Goal: Find contact information: Find contact information

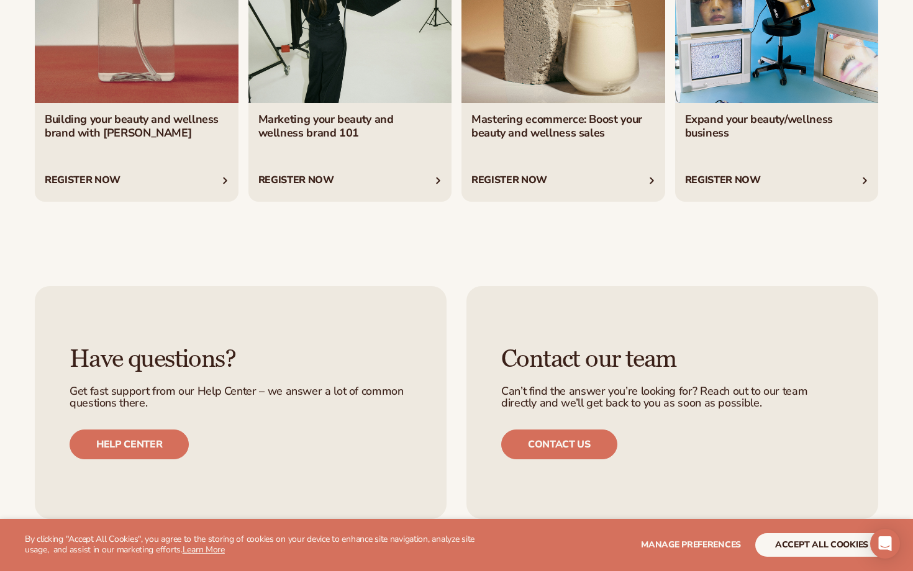
scroll to position [2805, 0]
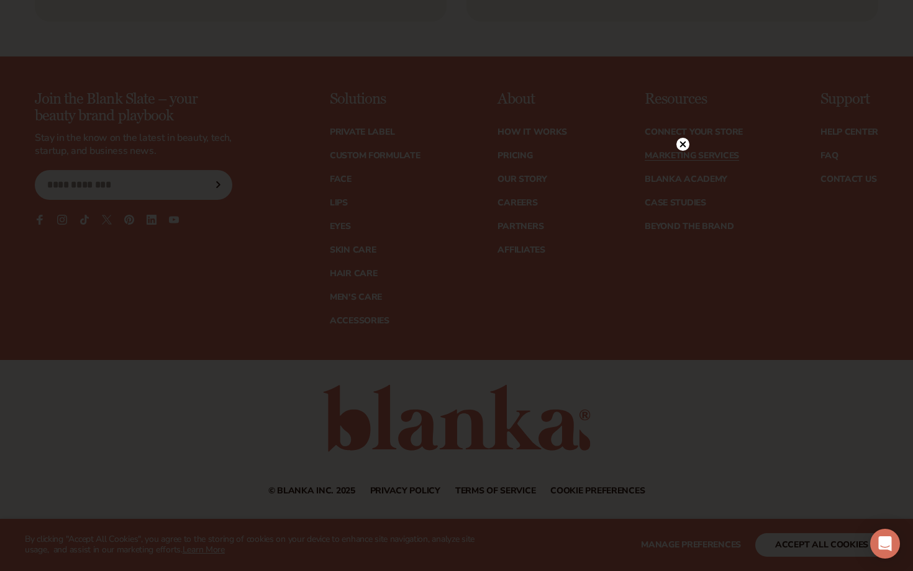
click at [678, 148] on circle at bounding box center [682, 144] width 13 height 13
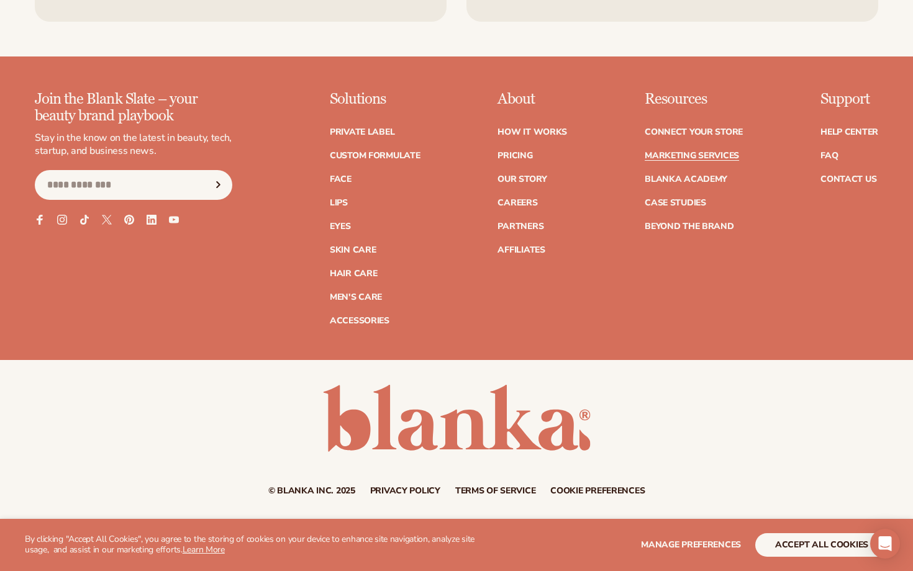
click at [850, 166] on ul "Help Center FAQ Contact Us" at bounding box center [849, 150] width 58 height 68
click at [850, 171] on ul "Help Center FAQ Contact Us" at bounding box center [849, 150] width 58 height 68
click at [849, 172] on ul "Help Center FAQ Contact Us" at bounding box center [849, 150] width 58 height 68
click at [849, 179] on link "Contact Us" at bounding box center [848, 179] width 56 height 9
